Goal: Find contact information: Find contact information

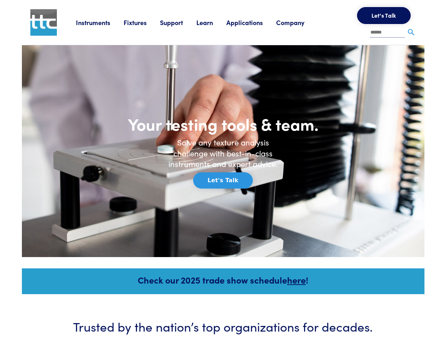
click at [223, 170] on h6 "Solve any texture analysis challenge with best-in-class instruments and expert …" at bounding box center [223, 153] width 120 height 32
click at [100, 22] on link "Instruments" at bounding box center [100, 22] width 48 height 9
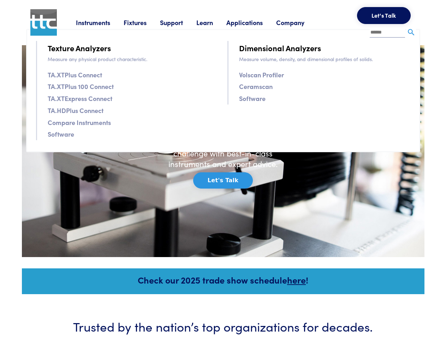
click at [143, 22] on link "Fixtures" at bounding box center [142, 22] width 36 height 9
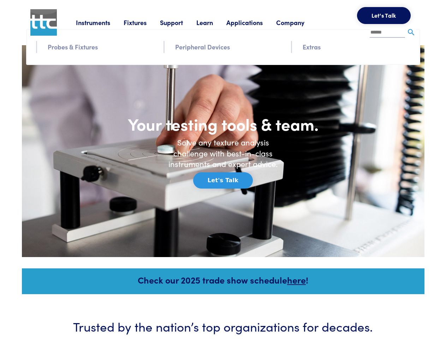
click at [179, 22] on link "Support" at bounding box center [178, 22] width 36 height 9
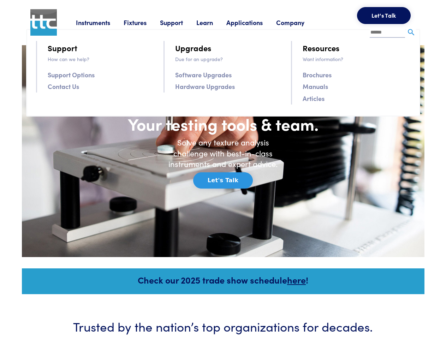
click at [213, 22] on link "Learn" at bounding box center [211, 22] width 30 height 9
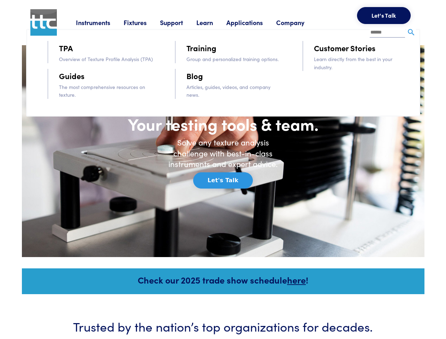
click at [254, 22] on link "Applications" at bounding box center [251, 22] width 50 height 9
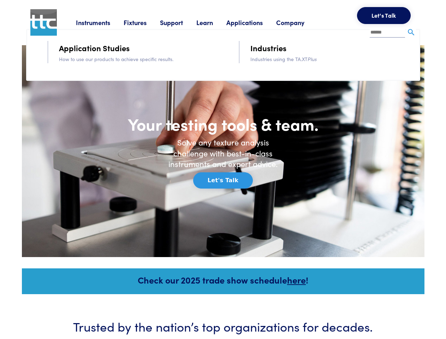
click at [300, 22] on link "Company" at bounding box center [297, 22] width 42 height 9
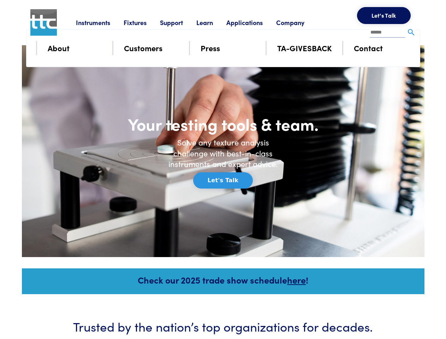
click at [384, 16] on button "Let's Talk" at bounding box center [384, 15] width 54 height 17
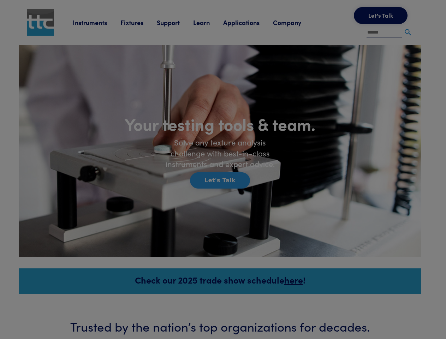
click at [0, 0] on div "**********" at bounding box center [0, 0] width 0 height 0
